Goal: Information Seeking & Learning: Check status

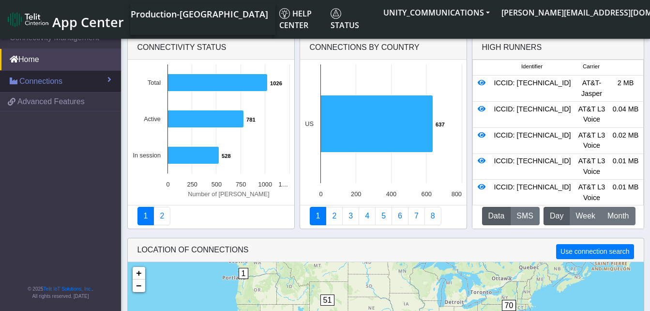
click at [36, 79] on span "Connections" at bounding box center [40, 82] width 43 height 12
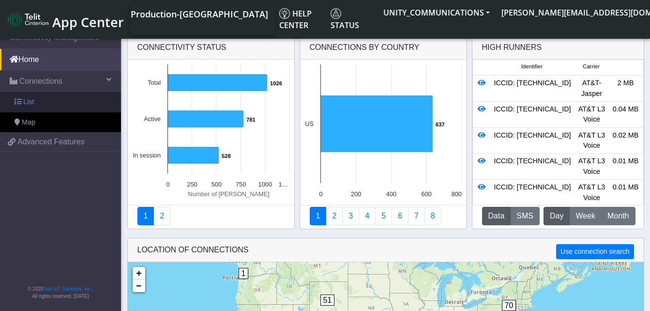
click at [36, 99] on link "List" at bounding box center [60, 102] width 121 height 20
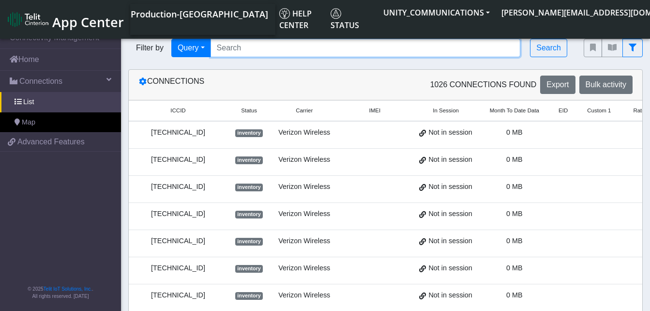
click at [247, 50] on input "Search..." at bounding box center [366, 48] width 310 height 18
paste input "8901 4104 2726 8719 8064"
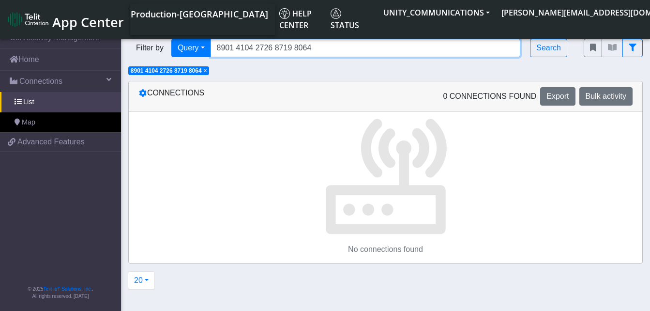
click at [296, 48] on input "8901 4104 2726 8719 8064" at bounding box center [366, 48] width 310 height 18
click at [277, 49] on input "8901 4104 2726 87198064" at bounding box center [366, 48] width 310 height 18
click at [259, 48] on input "8901 4104 272687198064" at bounding box center [366, 48] width 310 height 18
click at [240, 49] on input "8901 4104272687198064" at bounding box center [366, 48] width 310 height 18
type input "89014104272687198064"
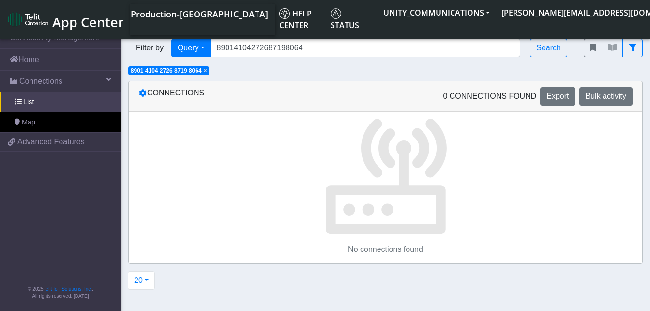
click at [208, 71] on span "× 8901 4104 2726 8719 8064" at bounding box center [168, 70] width 81 height 9
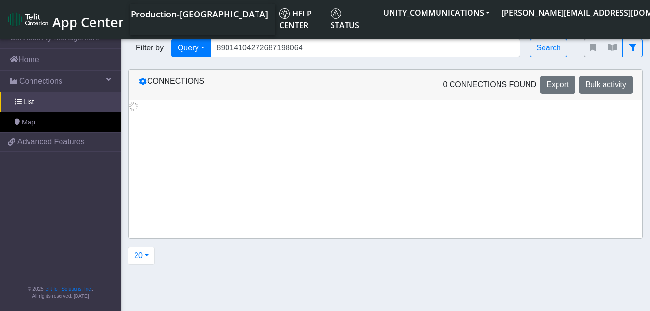
click at [208, 71] on div "Connections 0 Connections found Export Bulk activity" at bounding box center [386, 85] width 514 height 31
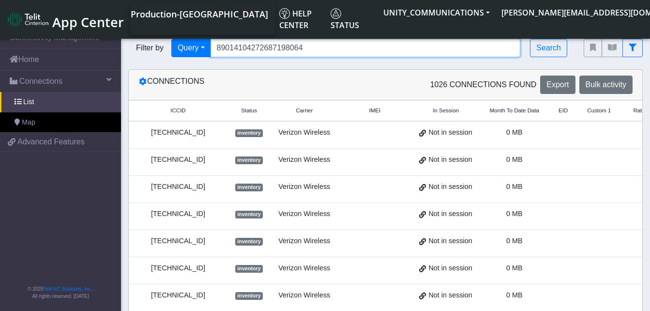
click at [309, 43] on input "89014104272687198064" at bounding box center [366, 48] width 310 height 18
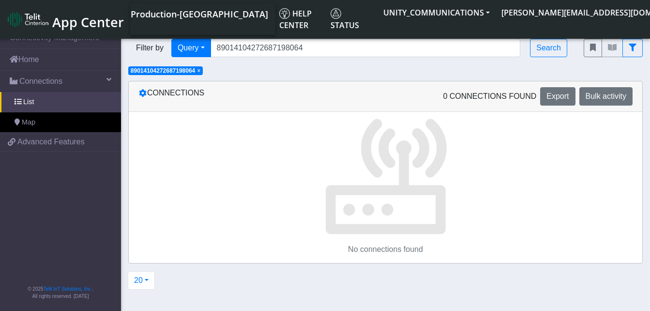
click at [200, 73] on span "×" at bounding box center [198, 70] width 3 height 7
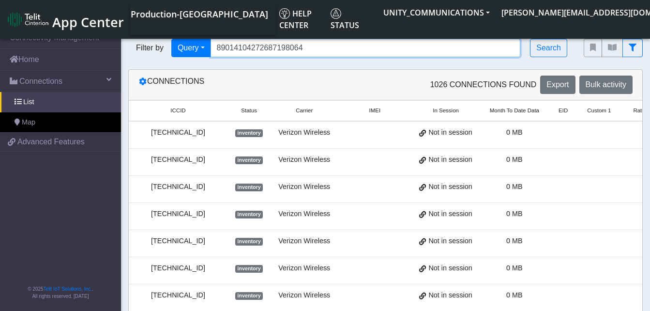
click at [308, 47] on input "89014104272687198064" at bounding box center [366, 48] width 310 height 18
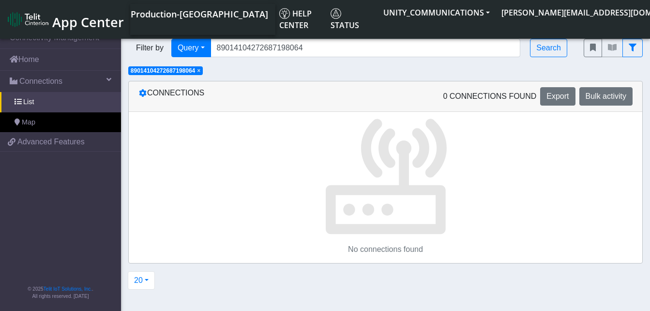
click at [200, 71] on span "×" at bounding box center [198, 70] width 3 height 7
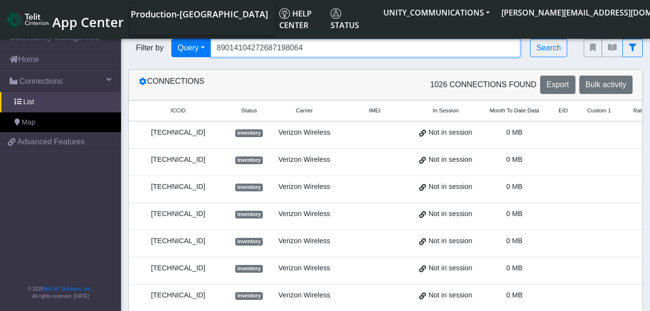
click at [308, 46] on input "89014104272687198064" at bounding box center [366, 48] width 310 height 18
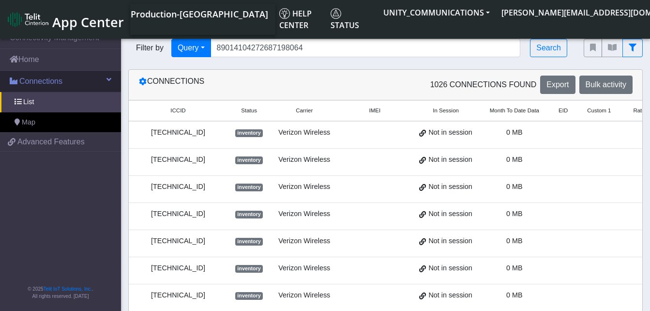
click at [42, 72] on link "Connections" at bounding box center [60, 81] width 121 height 21
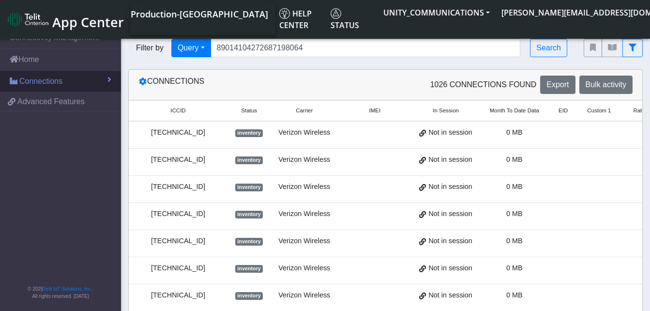
click at [42, 72] on link "Connections" at bounding box center [60, 81] width 121 height 21
